Goal: Register for event/course

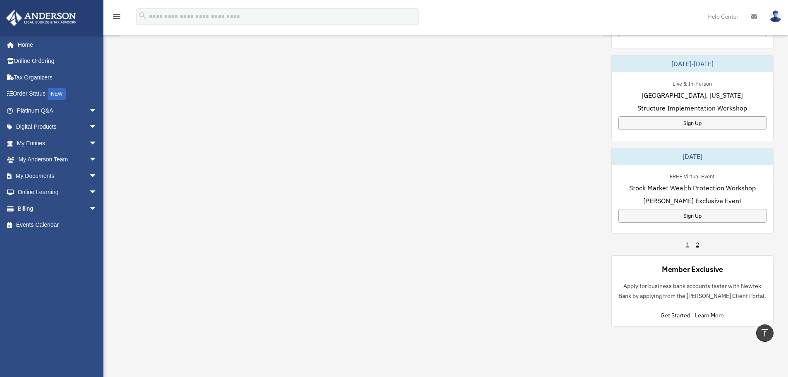
scroll to position [497, 0]
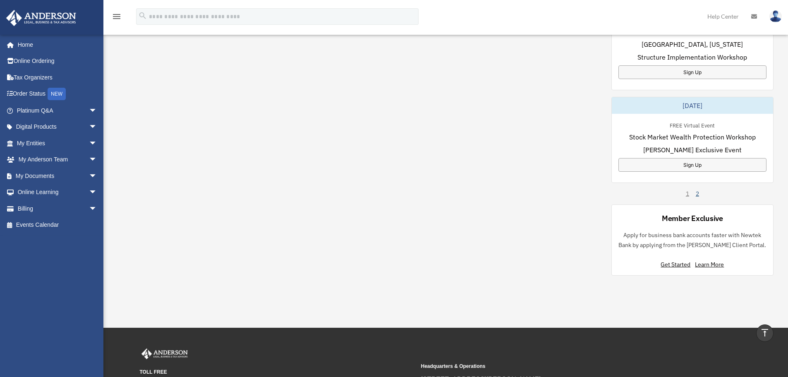
click at [698, 195] on link "2" at bounding box center [697, 194] width 3 height 8
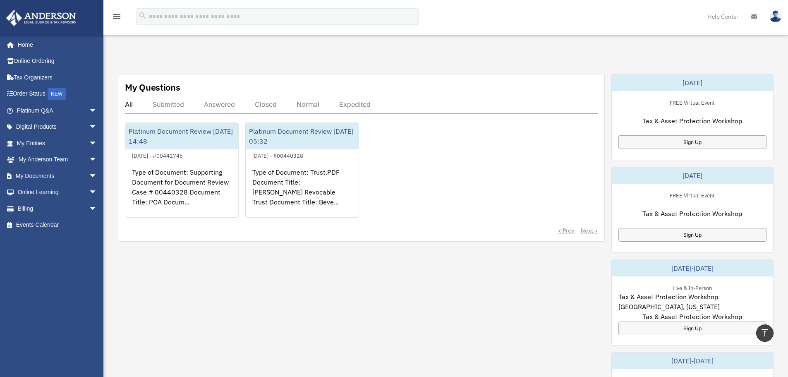
scroll to position [414, 0]
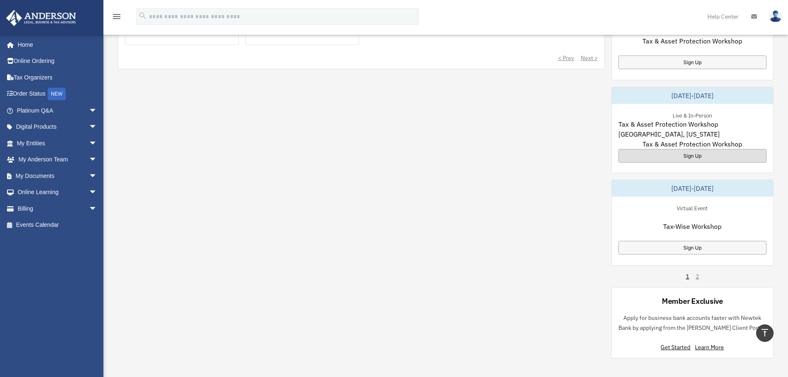
click at [687, 153] on div "Sign Up" at bounding box center [693, 156] width 148 height 14
click at [26, 46] on link "Home" at bounding box center [58, 44] width 104 height 17
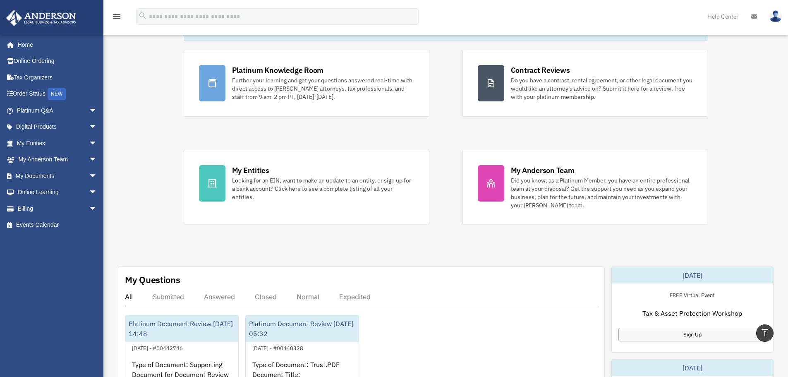
scroll to position [41, 0]
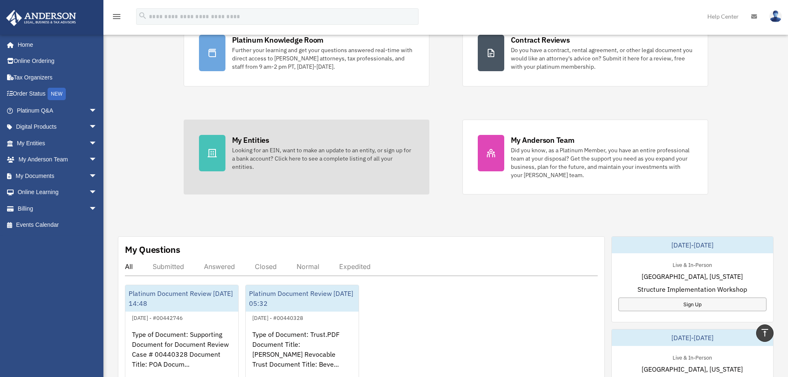
scroll to position [65, 0]
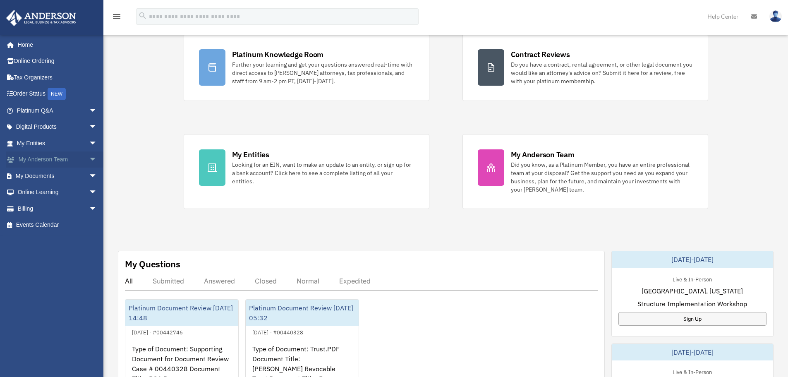
click at [42, 160] on link "My Anderson Team arrow_drop_down" at bounding box center [58, 159] width 104 height 17
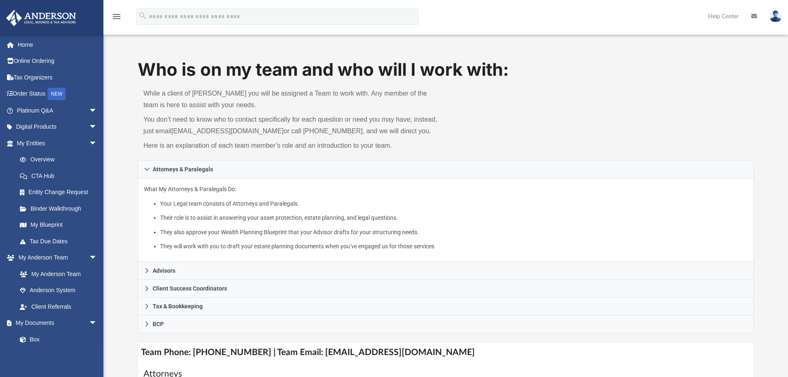
scroll to position [41, 0]
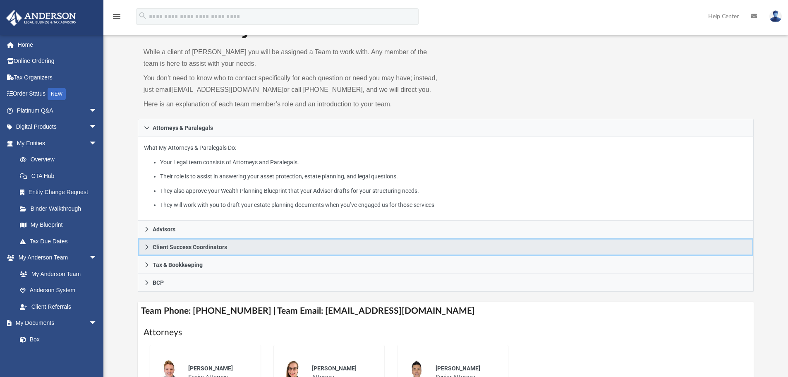
click at [147, 247] on icon at bounding box center [146, 247] width 3 height 5
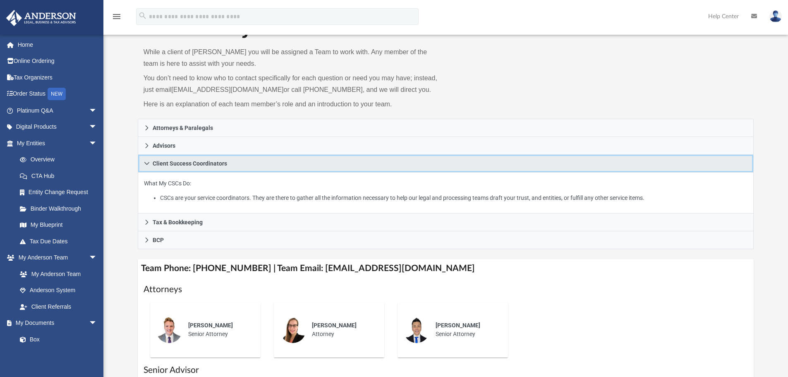
click at [146, 163] on icon at bounding box center [146, 163] width 5 height 3
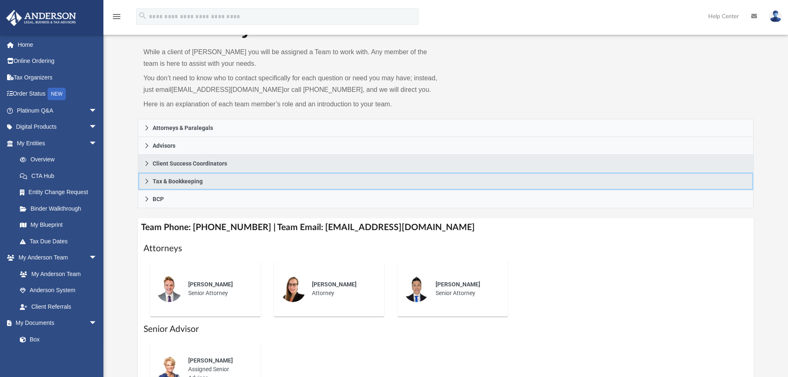
click at [146, 182] on icon at bounding box center [147, 181] width 6 height 6
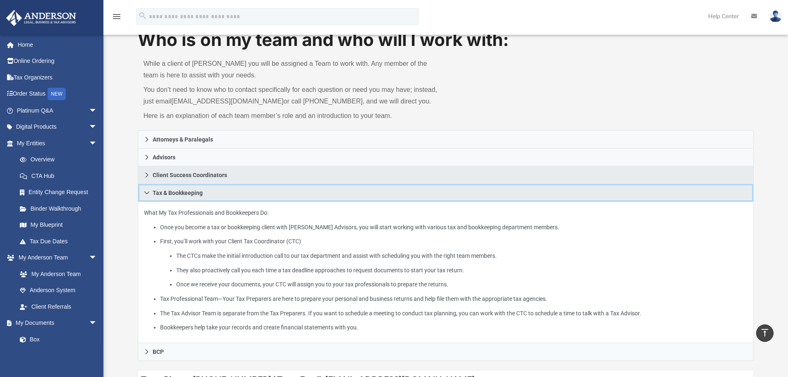
scroll to position [0, 0]
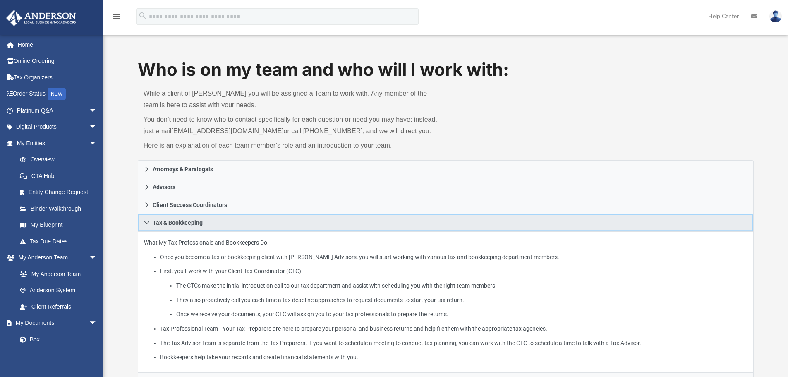
click at [145, 221] on icon at bounding box center [147, 223] width 6 height 6
